Goal: Contribute content

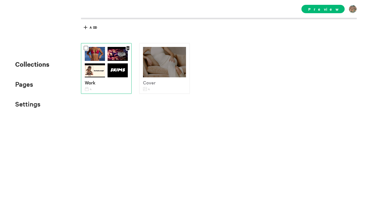
click at [113, 88] on div "4" at bounding box center [106, 88] width 43 height 5
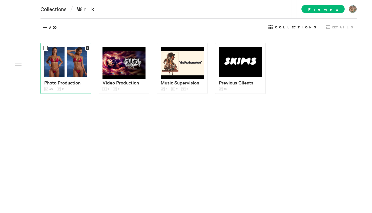
click at [64, 69] on img at bounding box center [54, 62] width 20 height 30
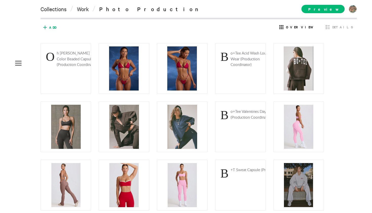
click at [48, 25] on icon at bounding box center [45, 27] width 8 height 8
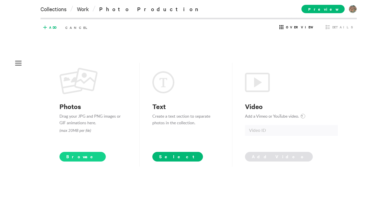
click at [79, 156] on span "Browse" at bounding box center [82, 157] width 46 height 10
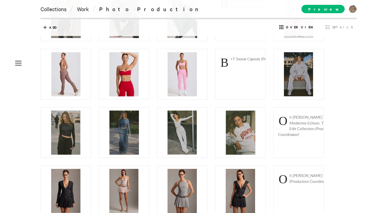
scroll to position [120, 0]
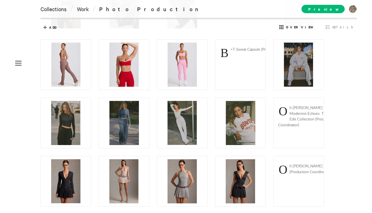
drag, startPoint x: 344, startPoint y: 51, endPoint x: 349, endPoint y: 209, distance: 157.8
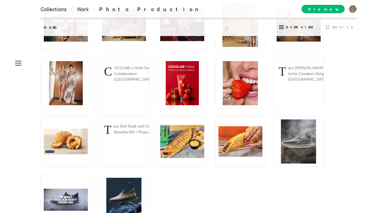
scroll to position [663, 0]
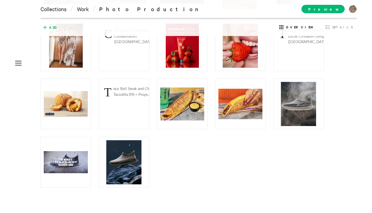
click at [49, 25] on icon at bounding box center [45, 27] width 8 height 8
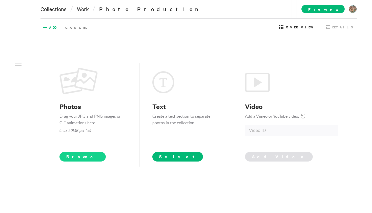
click at [77, 158] on span "Browse" at bounding box center [82, 157] width 46 height 10
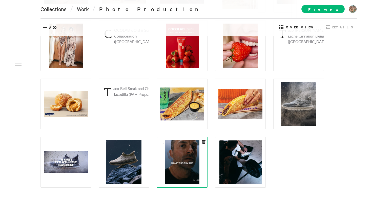
click at [179, 159] on img at bounding box center [182, 162] width 34 height 44
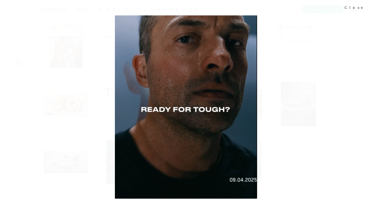
click at [326, 93] on div at bounding box center [186, 106] width 372 height 213
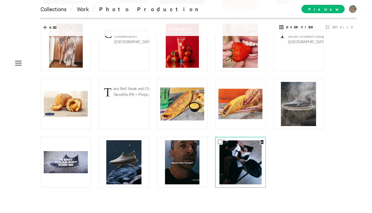
click at [231, 156] on img at bounding box center [240, 162] width 42 height 44
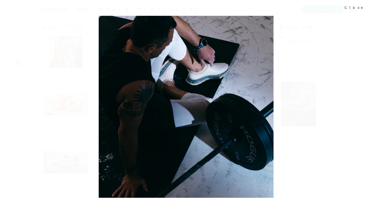
click at [349, 112] on div at bounding box center [186, 106] width 372 height 213
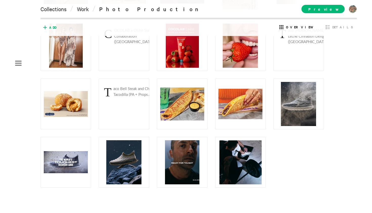
click at [50, 26] on span "Add" at bounding box center [52, 27] width 7 height 5
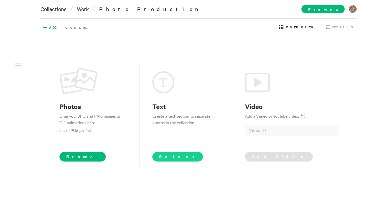
click at [168, 155] on span "Select" at bounding box center [177, 156] width 37 height 6
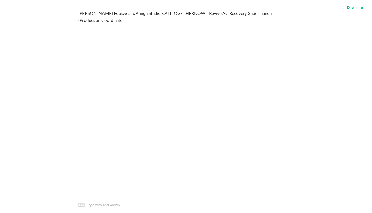
type textarea "[PERSON_NAME] Footwear x Amiga Studio x ALLTOGETHERNOW - Revive AC Recovery Sho…"
click at [361, 8] on div "Done" at bounding box center [357, 7] width 30 height 14
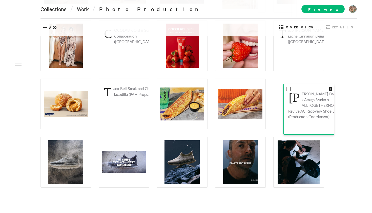
click at [313, 115] on div "[PERSON_NAME] Footwear x Amiga Studio x ALLTOGETHERNOW - Revive AC Recovery Sho…" at bounding box center [311, 112] width 46 height 43
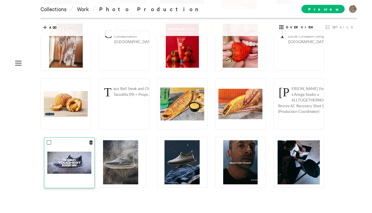
click at [84, 164] on img at bounding box center [69, 162] width 44 height 22
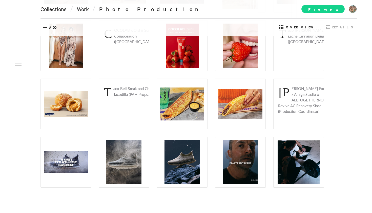
click at [334, 9] on span "Preview" at bounding box center [322, 9] width 43 height 8
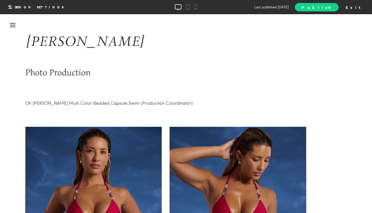
click at [338, 8] on link "Publish" at bounding box center [317, 7] width 44 height 8
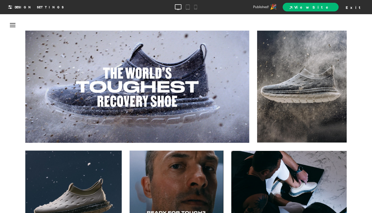
scroll to position [4269, 0]
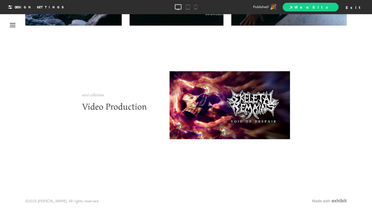
click at [339, 7] on link "View Site" at bounding box center [311, 7] width 56 height 9
